Goal: Task Accomplishment & Management: Complete application form

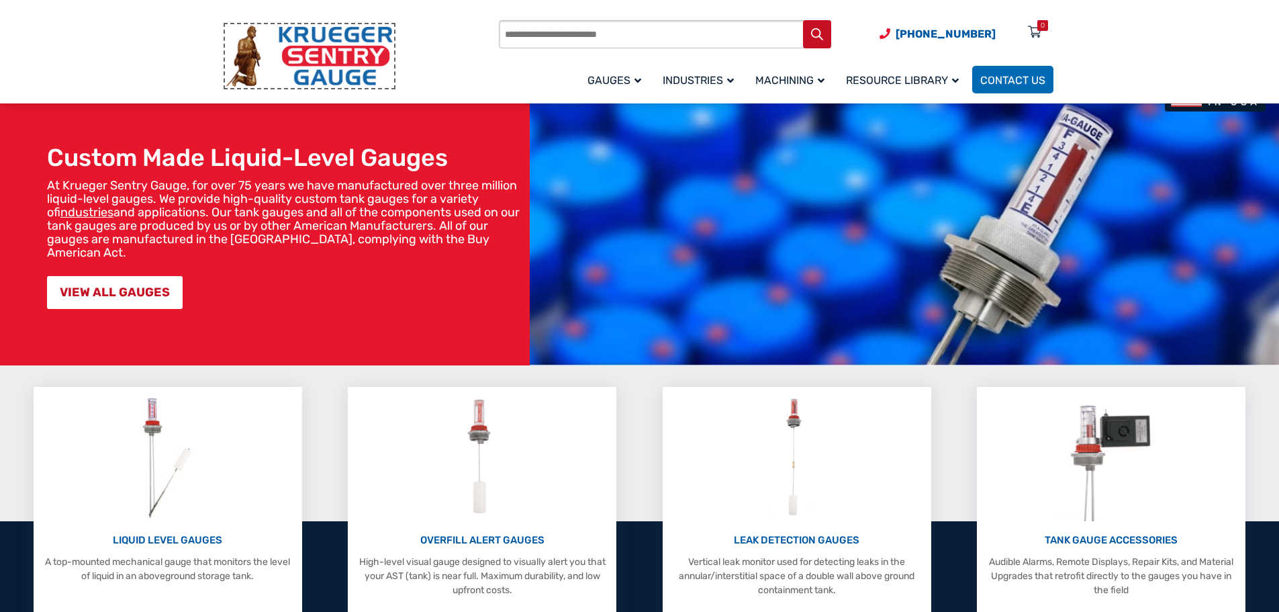
scroll to position [134, 0]
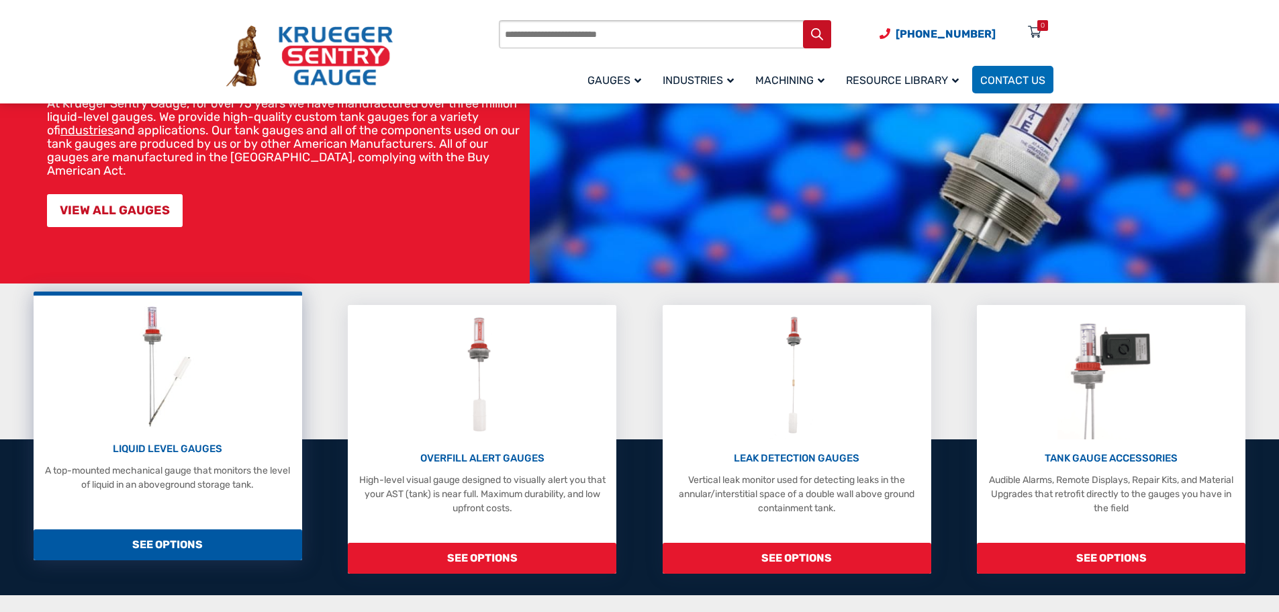
click at [161, 410] on img at bounding box center [167, 366] width 71 height 128
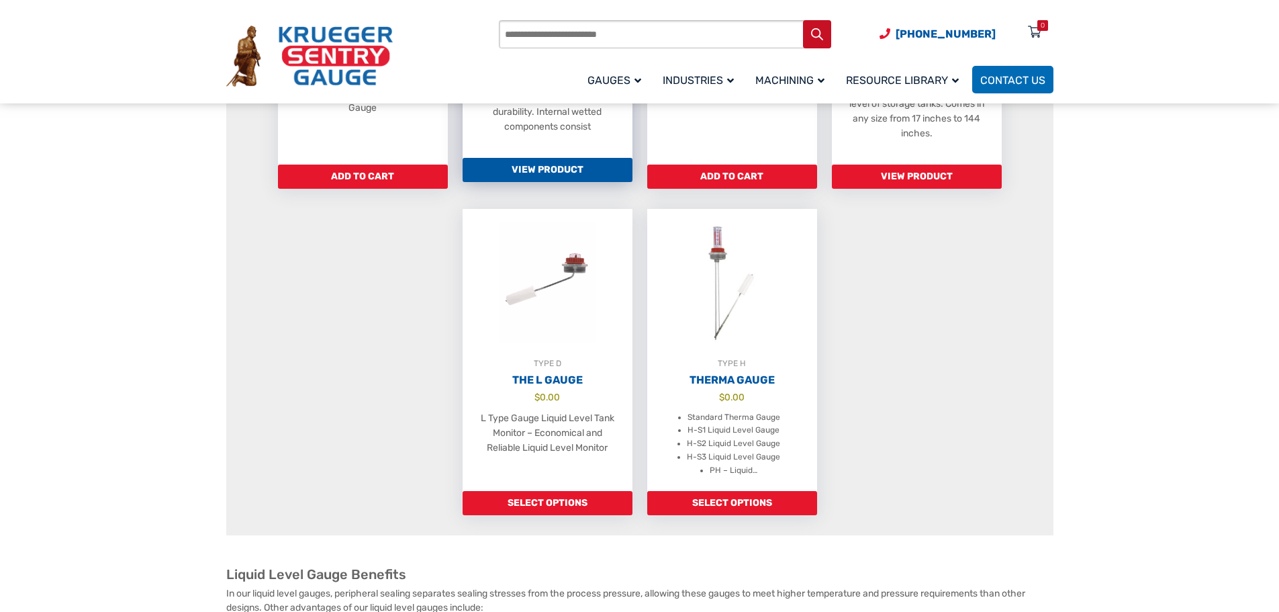
scroll to position [1007, 0]
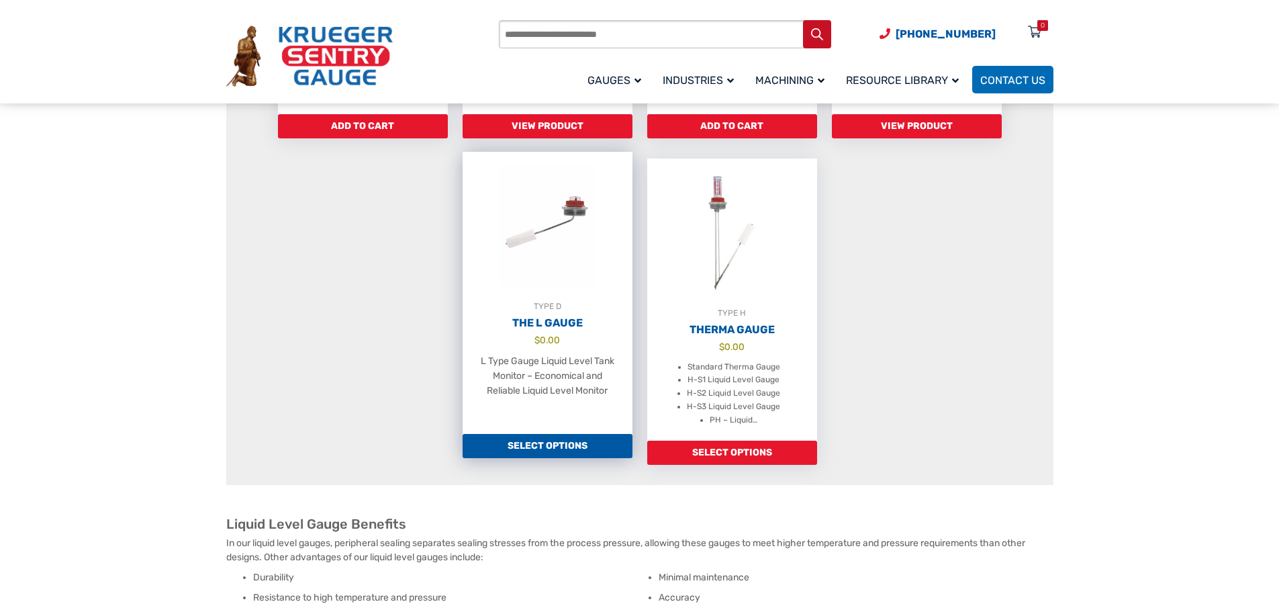
click at [571, 215] on img at bounding box center [548, 226] width 170 height 148
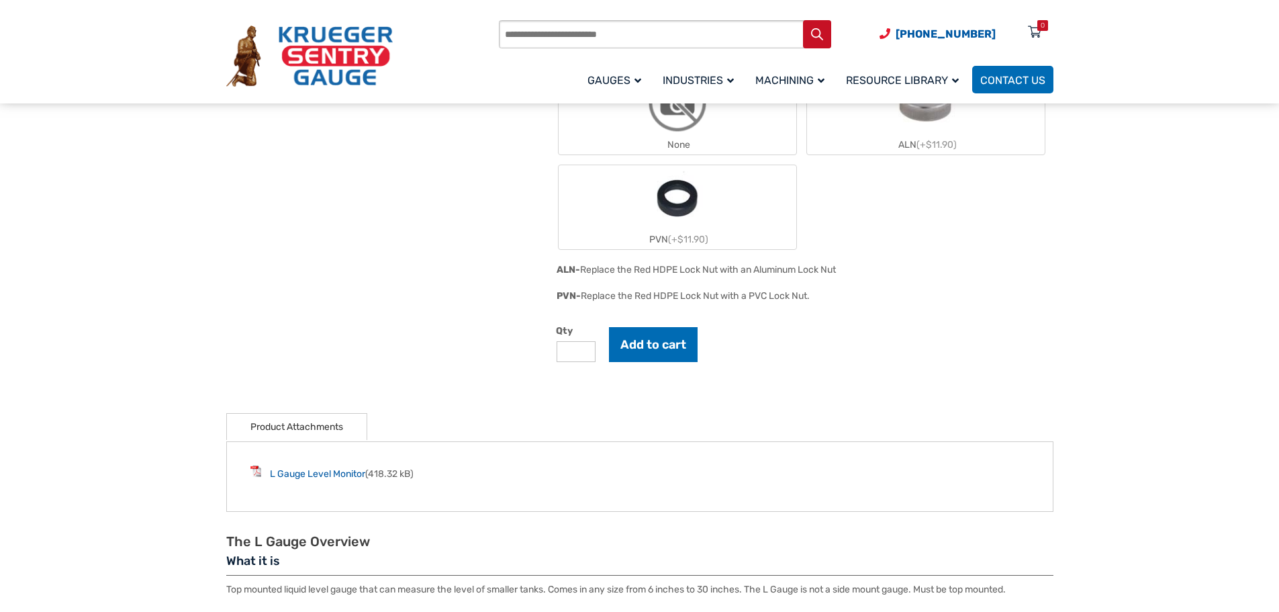
scroll to position [806, 0]
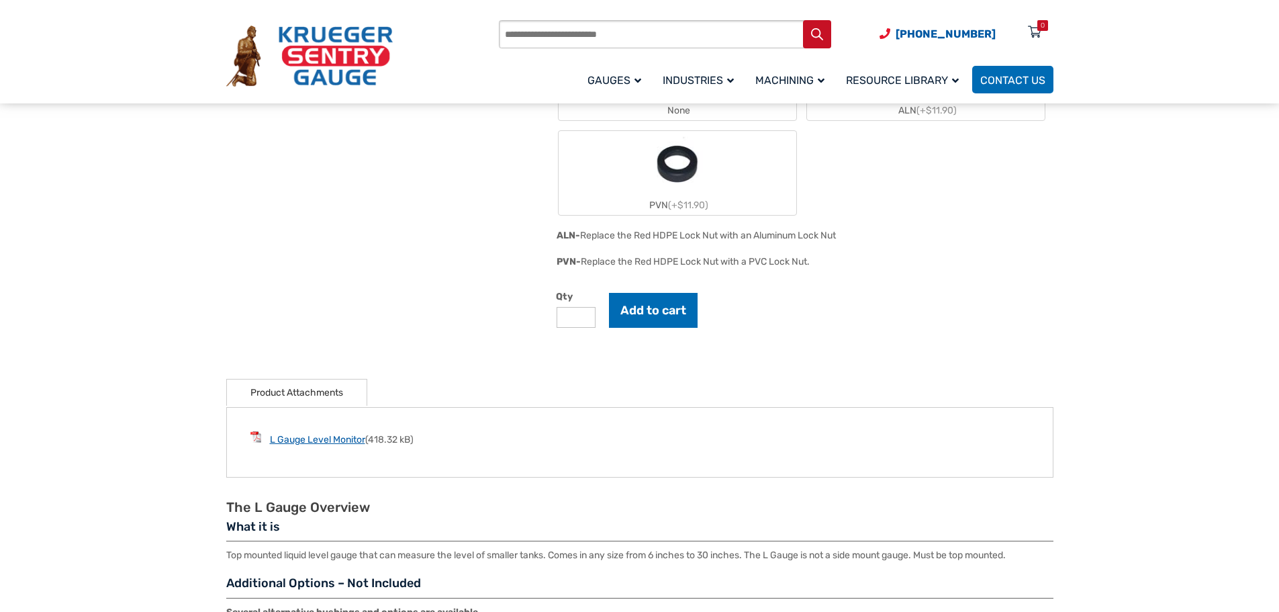
click at [329, 442] on link "L Gauge Level Monitor" at bounding box center [317, 439] width 95 height 11
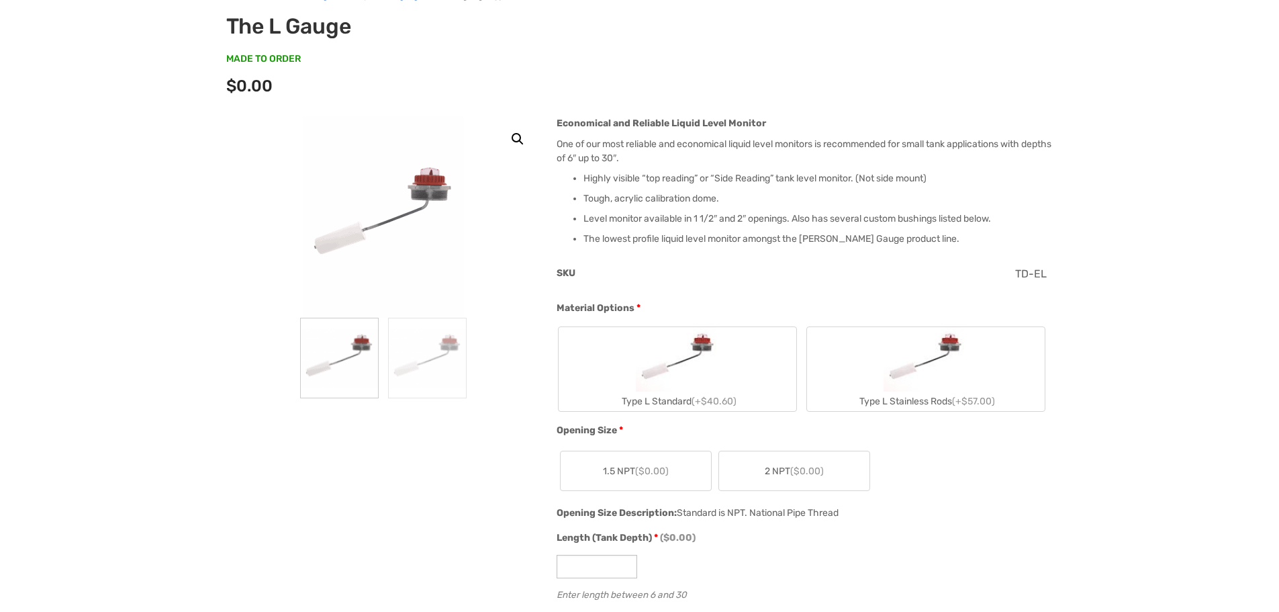
scroll to position [0, 0]
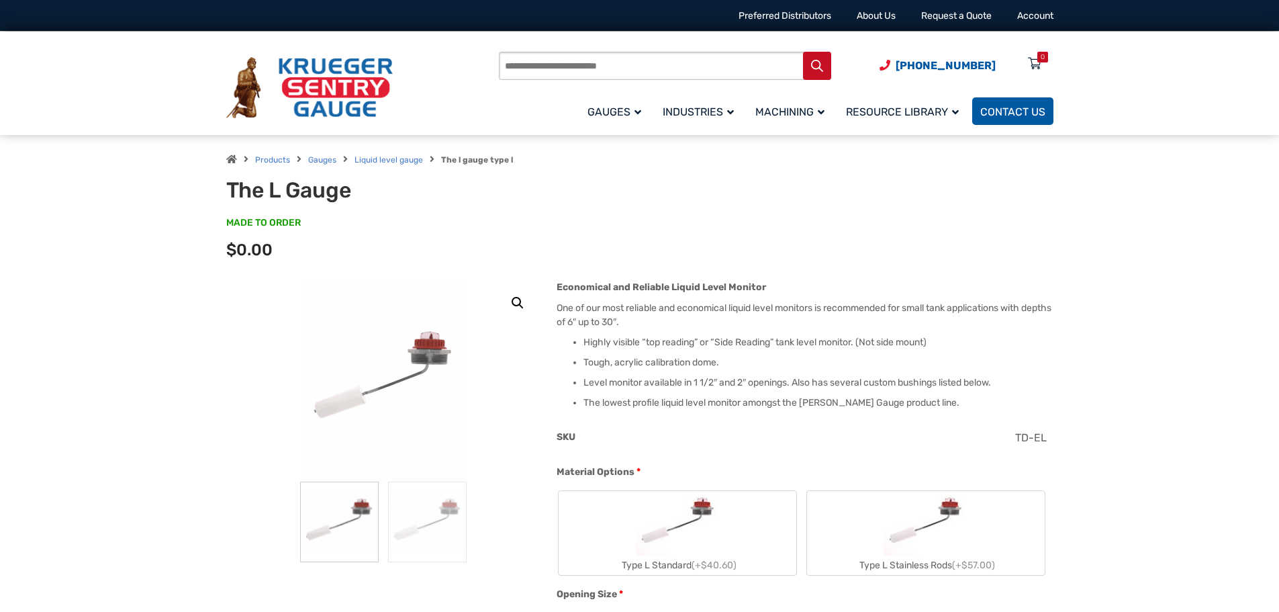
click at [1033, 111] on span "Contact Us" at bounding box center [1012, 111] width 65 height 13
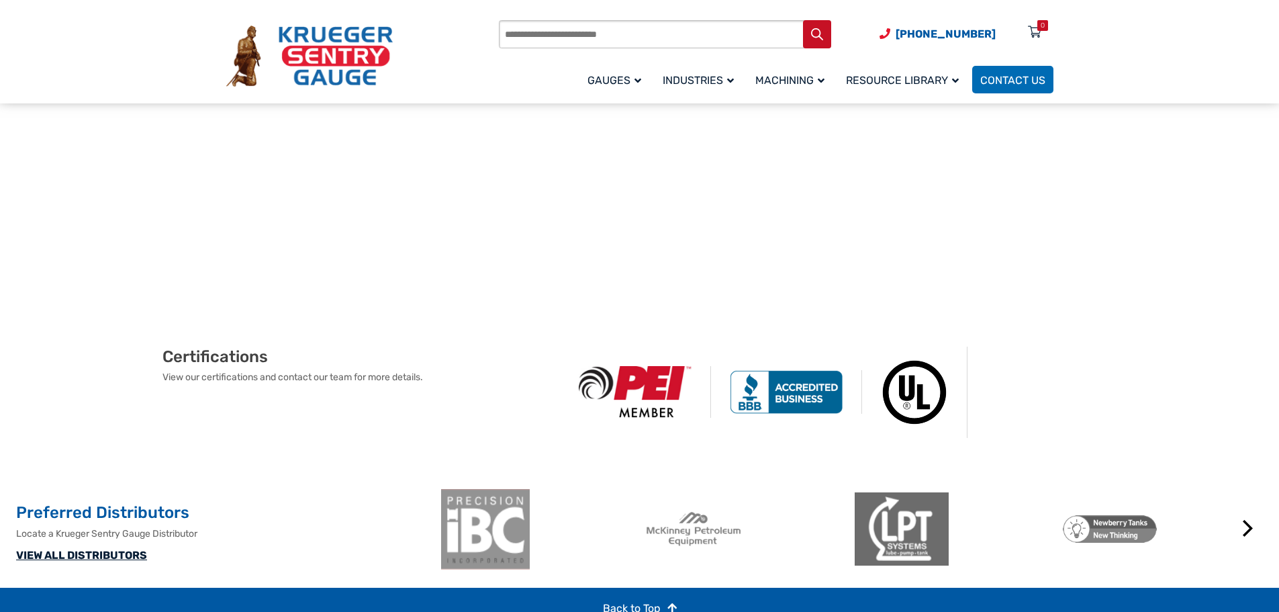
scroll to position [470, 0]
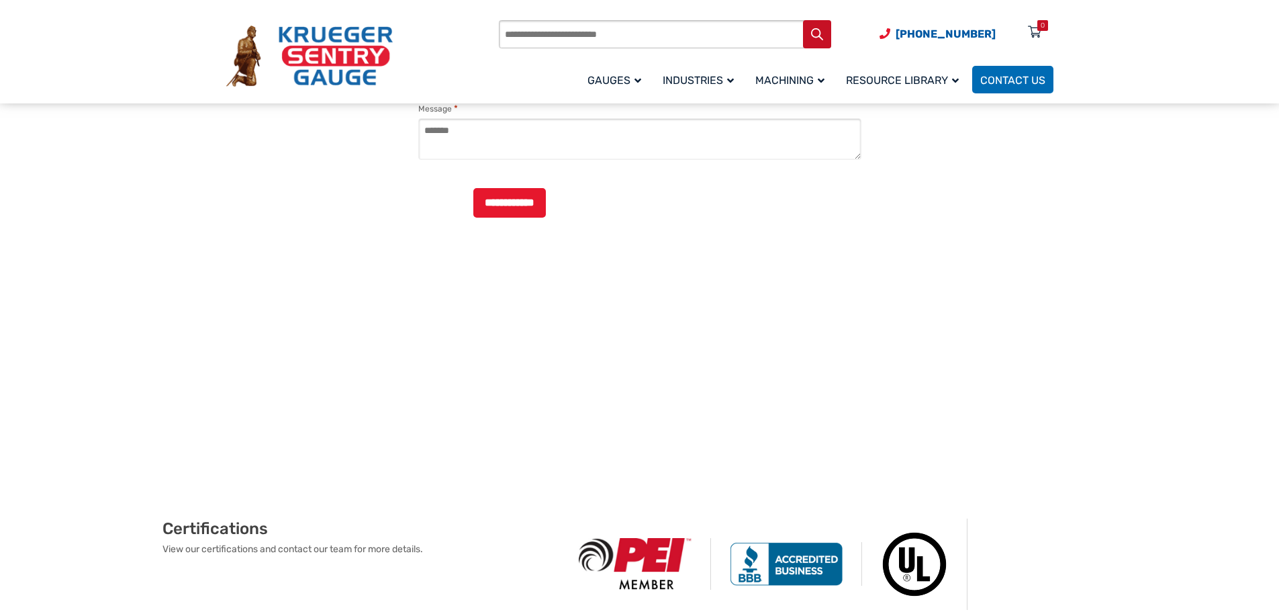
click at [1104, 348] on section at bounding box center [639, 364] width 1279 height 232
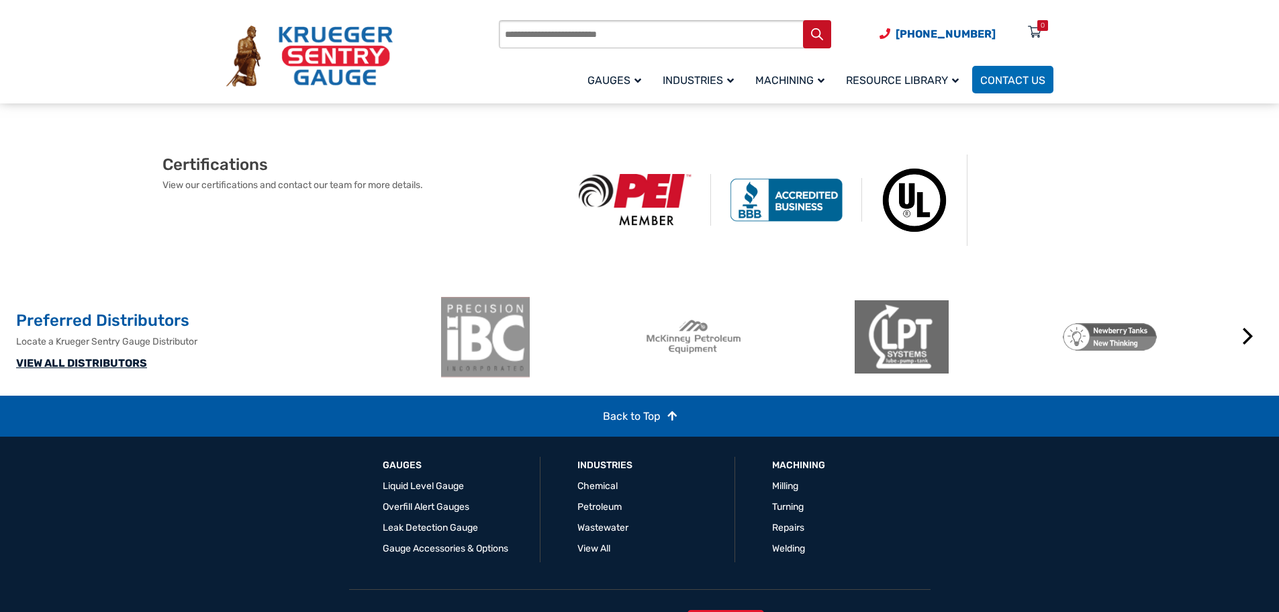
scroll to position [873, 0]
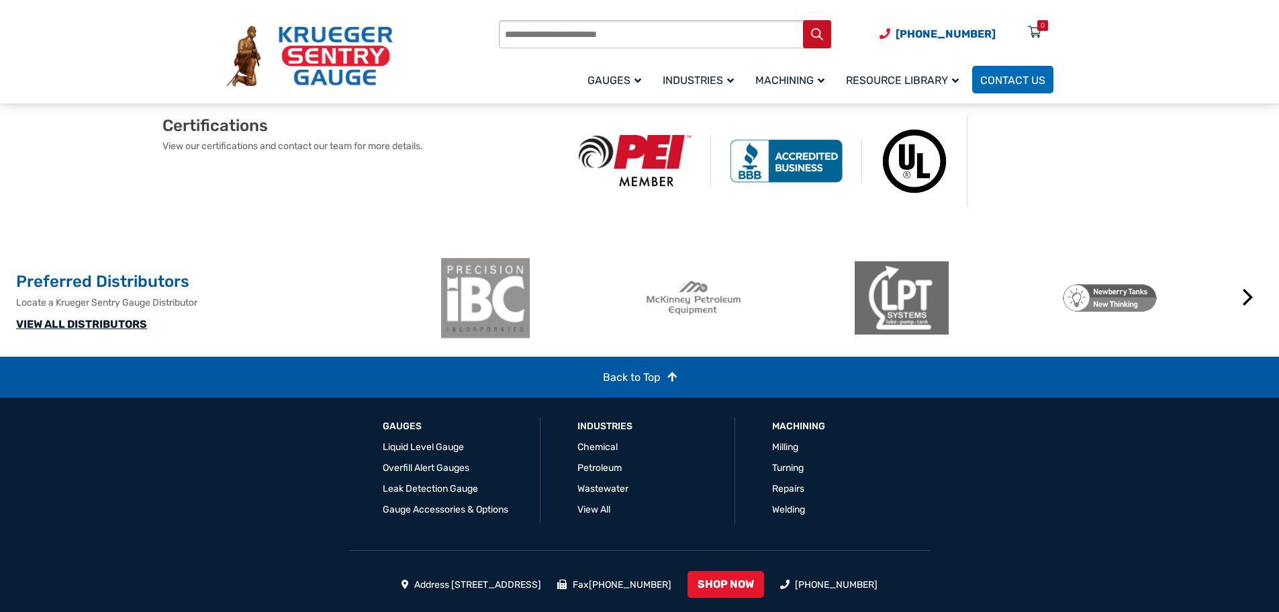
click at [106, 330] on link "VIEW ALL DISTRIBUTORS" at bounding box center [81, 324] width 131 height 13
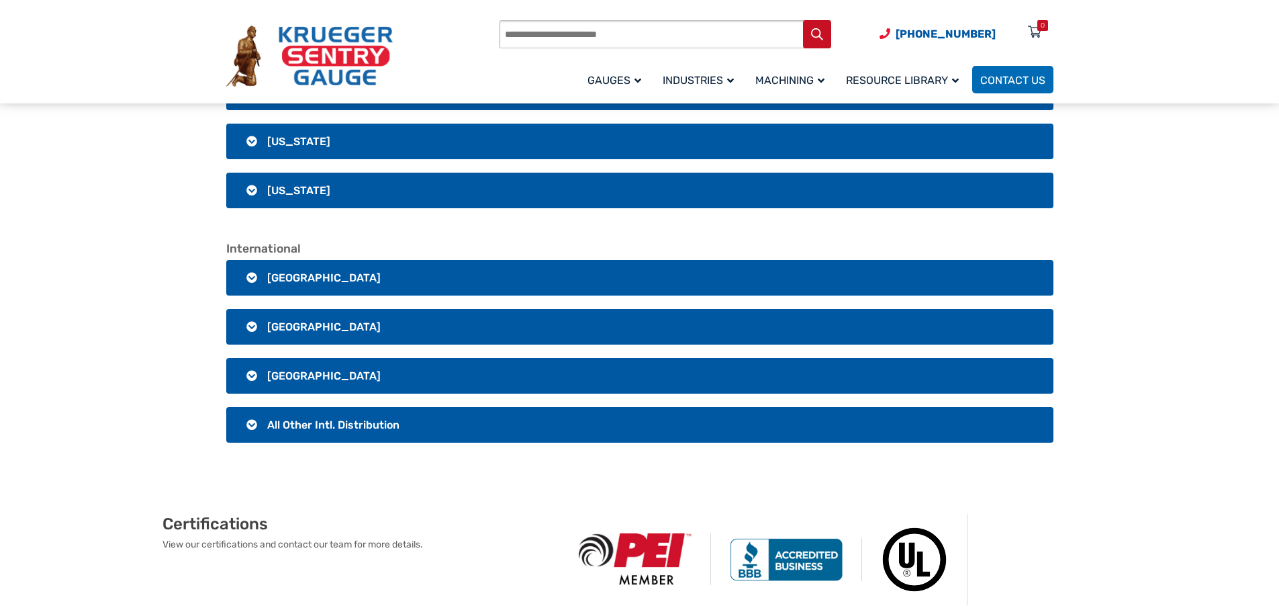
scroll to position [2618, 0]
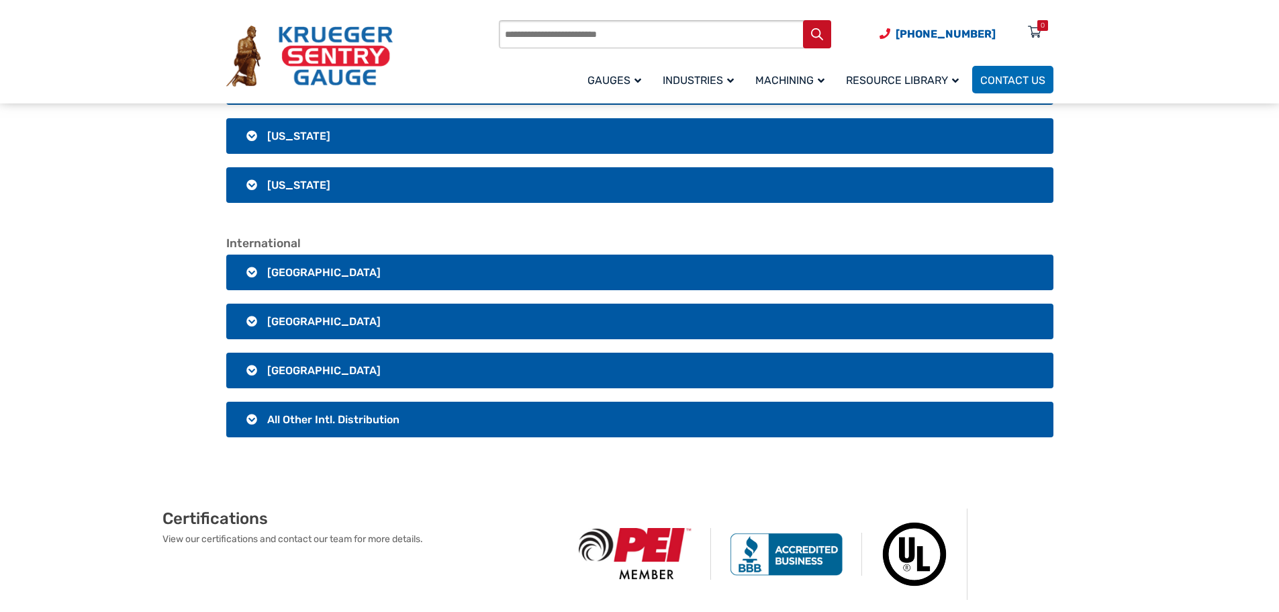
click at [249, 415] on h3 "All Other Intl. Distribution" at bounding box center [639, 419] width 827 height 36
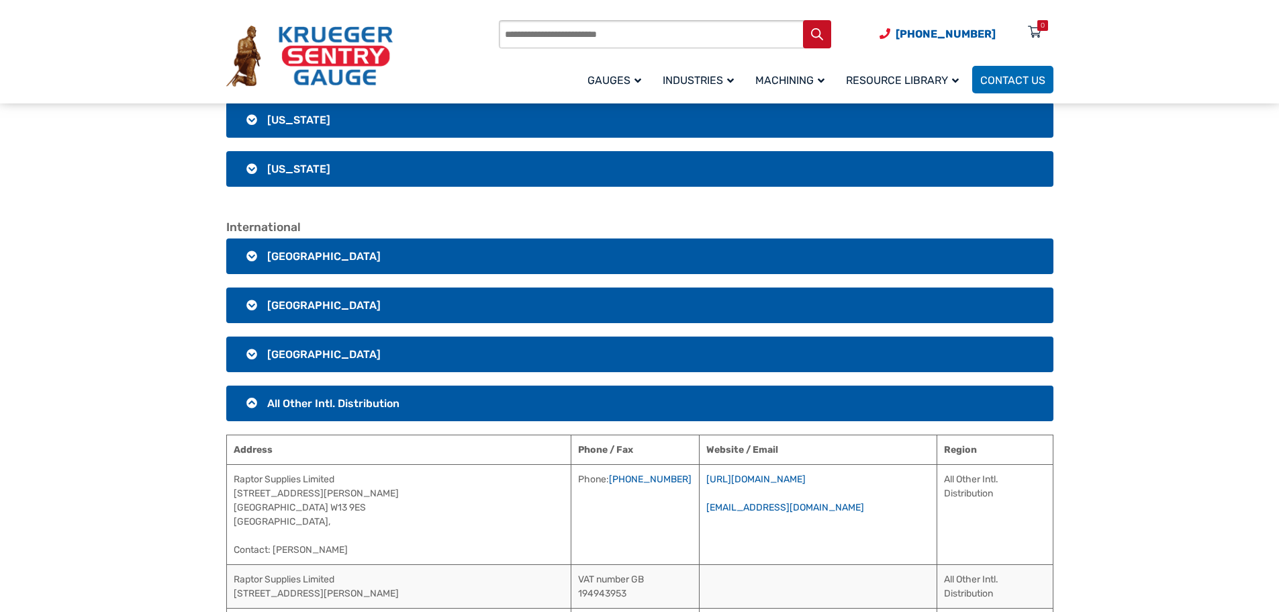
scroll to position [2551, 0]
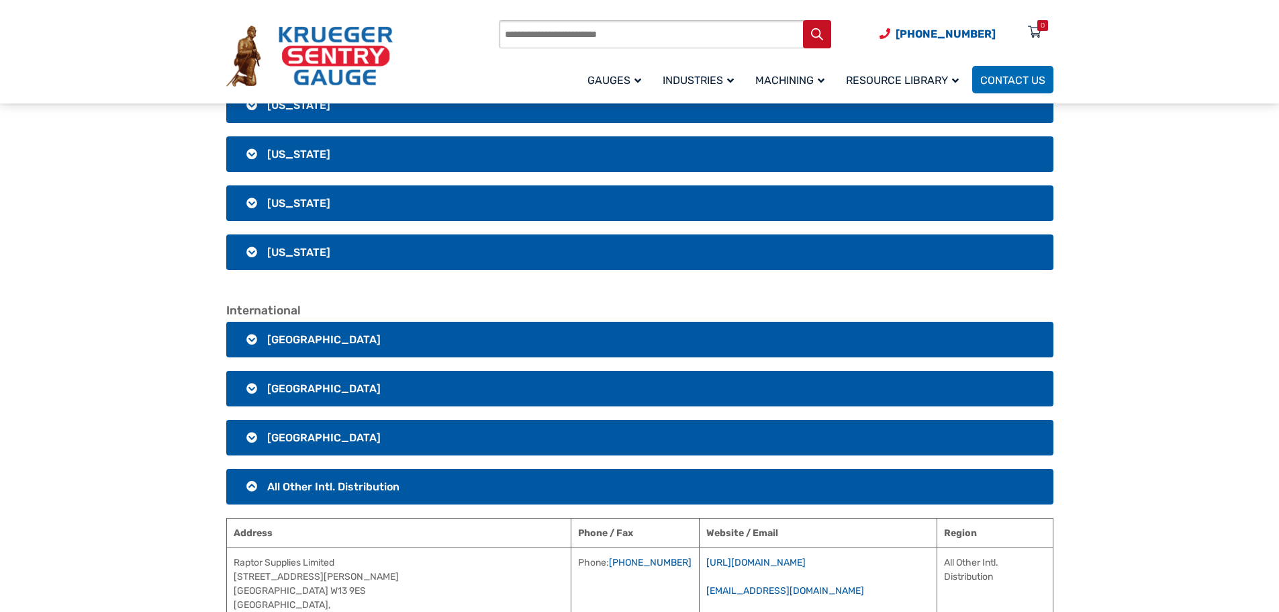
click at [250, 335] on h3 "Canada" at bounding box center [639, 340] width 827 height 36
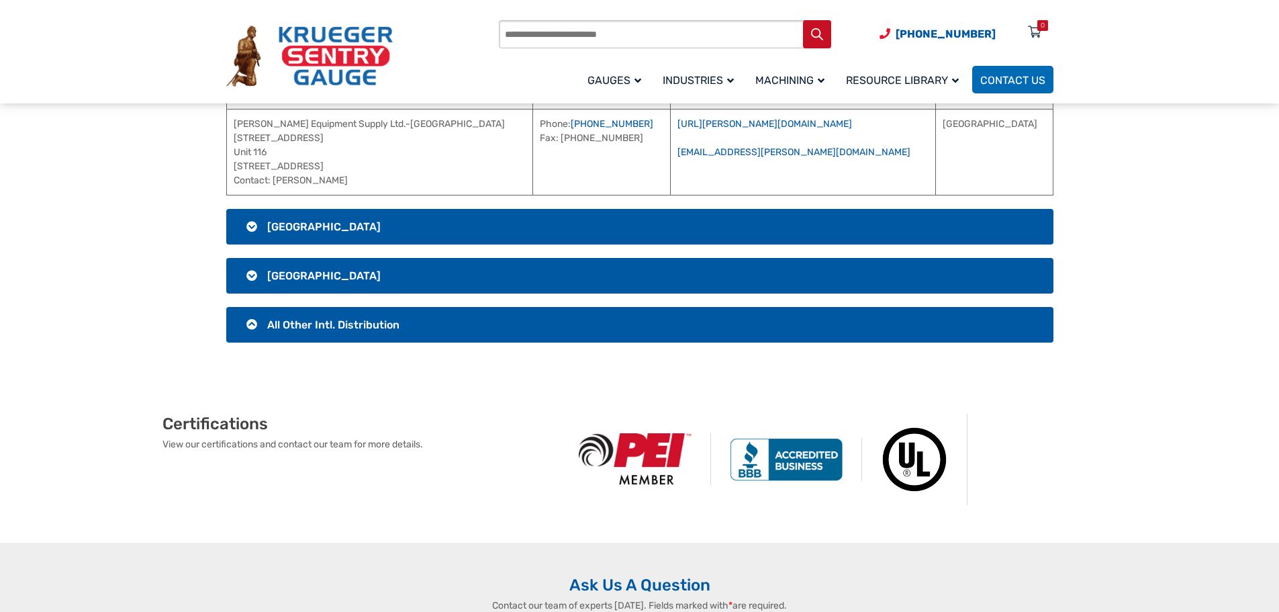
scroll to position [3290, 0]
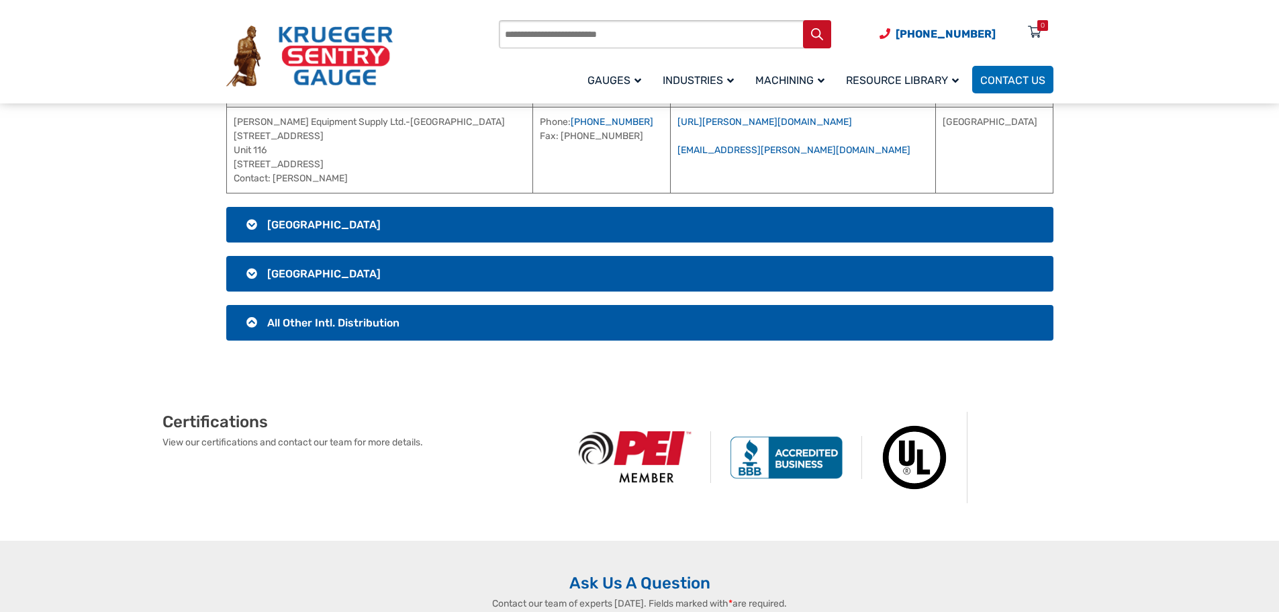
click at [249, 322] on h3 "All Other Intl. Distribution" at bounding box center [639, 323] width 827 height 36
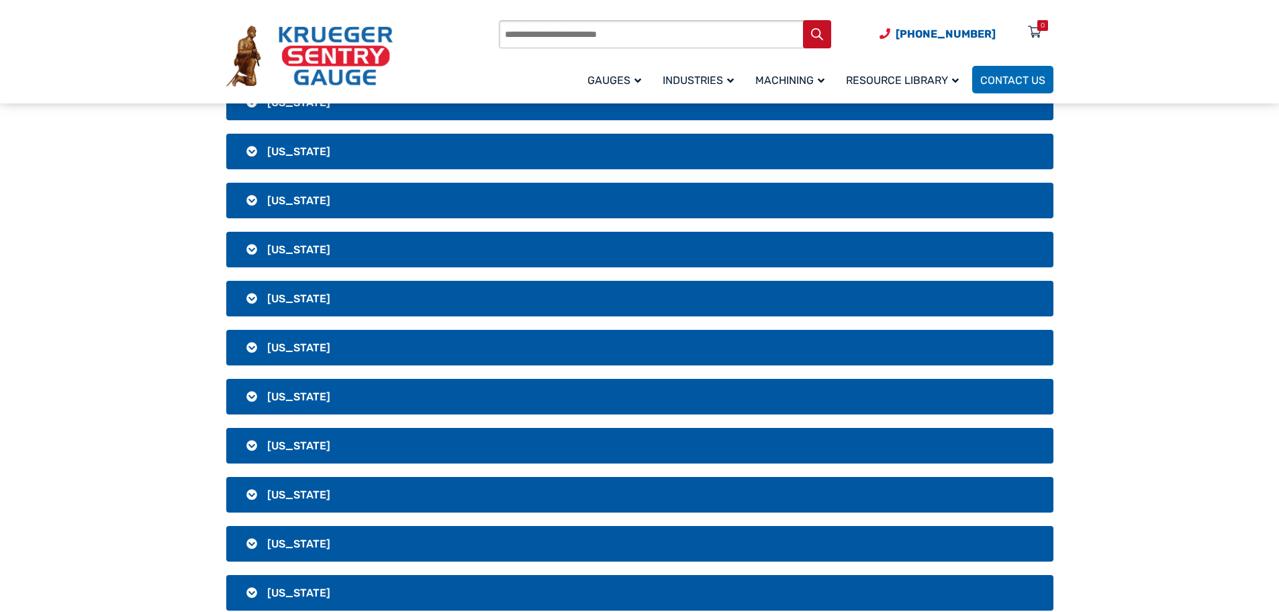
scroll to position [0, 0]
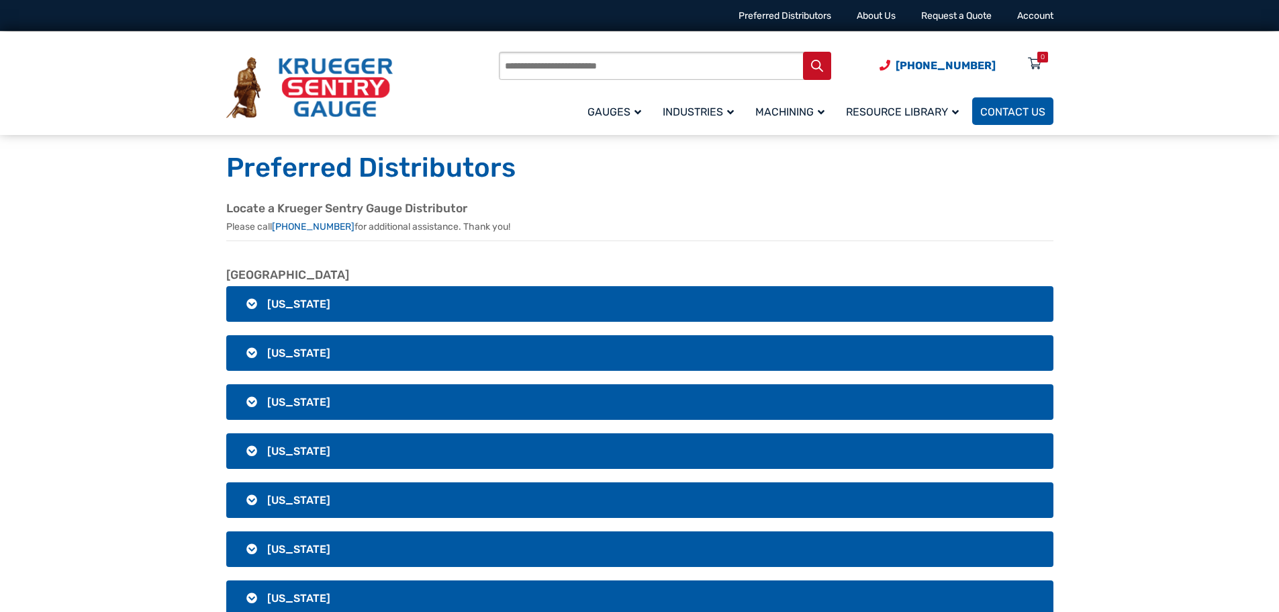
click at [998, 109] on span "Contact Us" at bounding box center [1012, 111] width 65 height 13
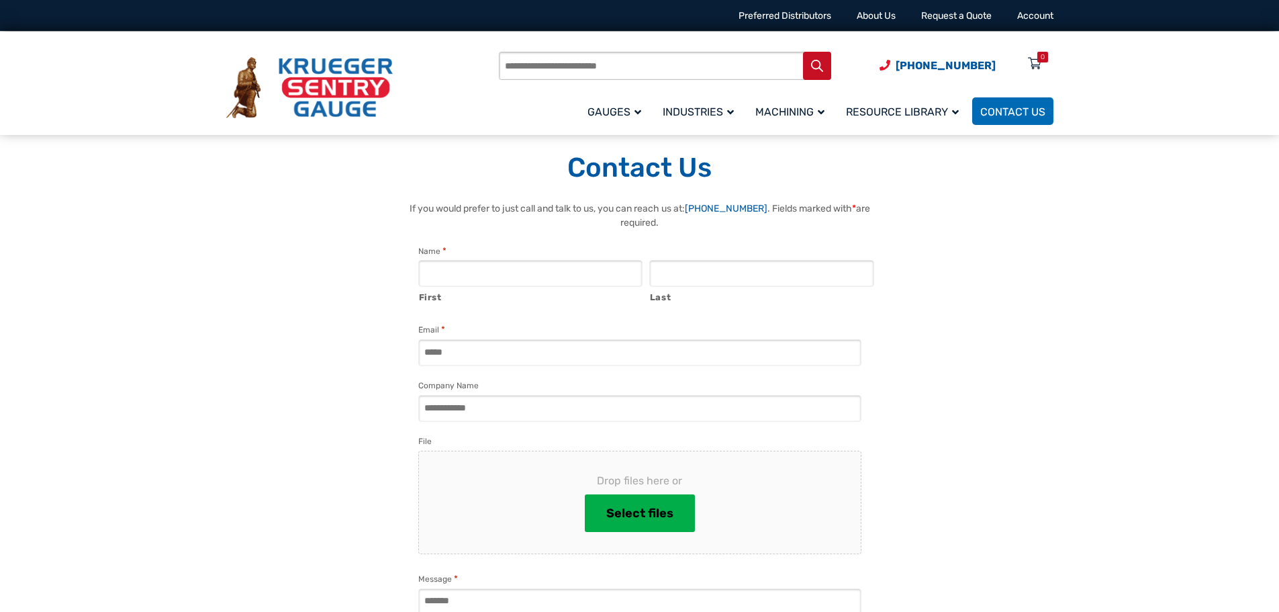
click at [471, 276] on input "First" at bounding box center [530, 273] width 225 height 27
type input "*****"
type input "***"
drag, startPoint x: 546, startPoint y: 346, endPoint x: 348, endPoint y: 345, distance: 198.1
click at [348, 345] on article "**********" at bounding box center [639, 449] width 827 height 497
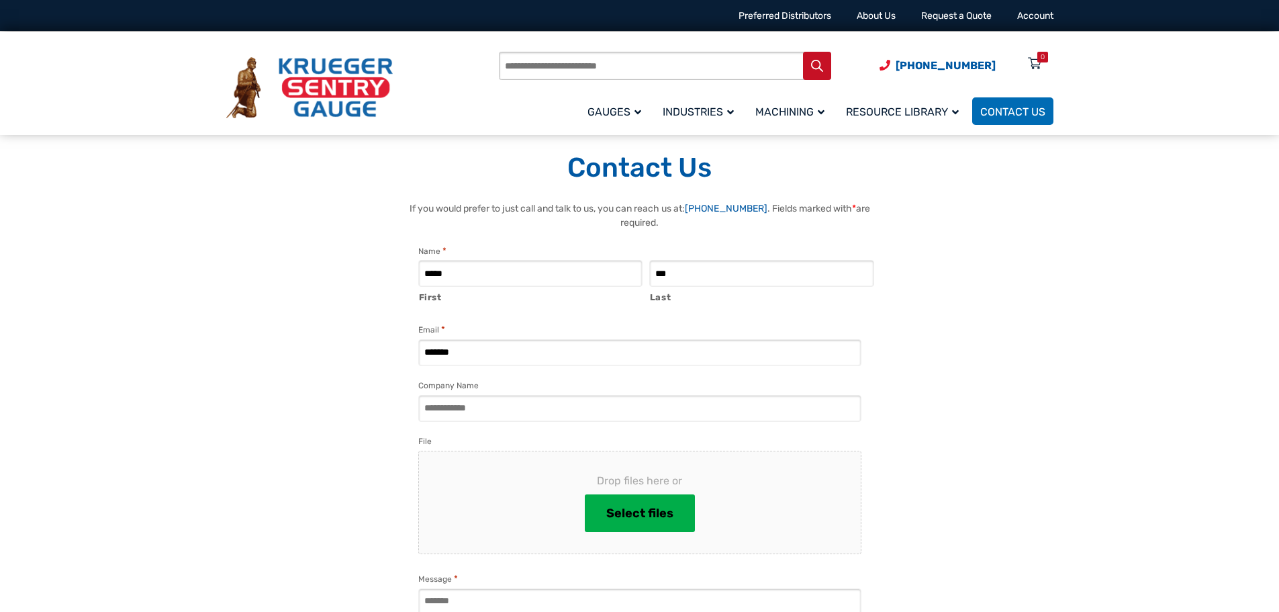
type input "*******"
